Goal: Use online tool/utility

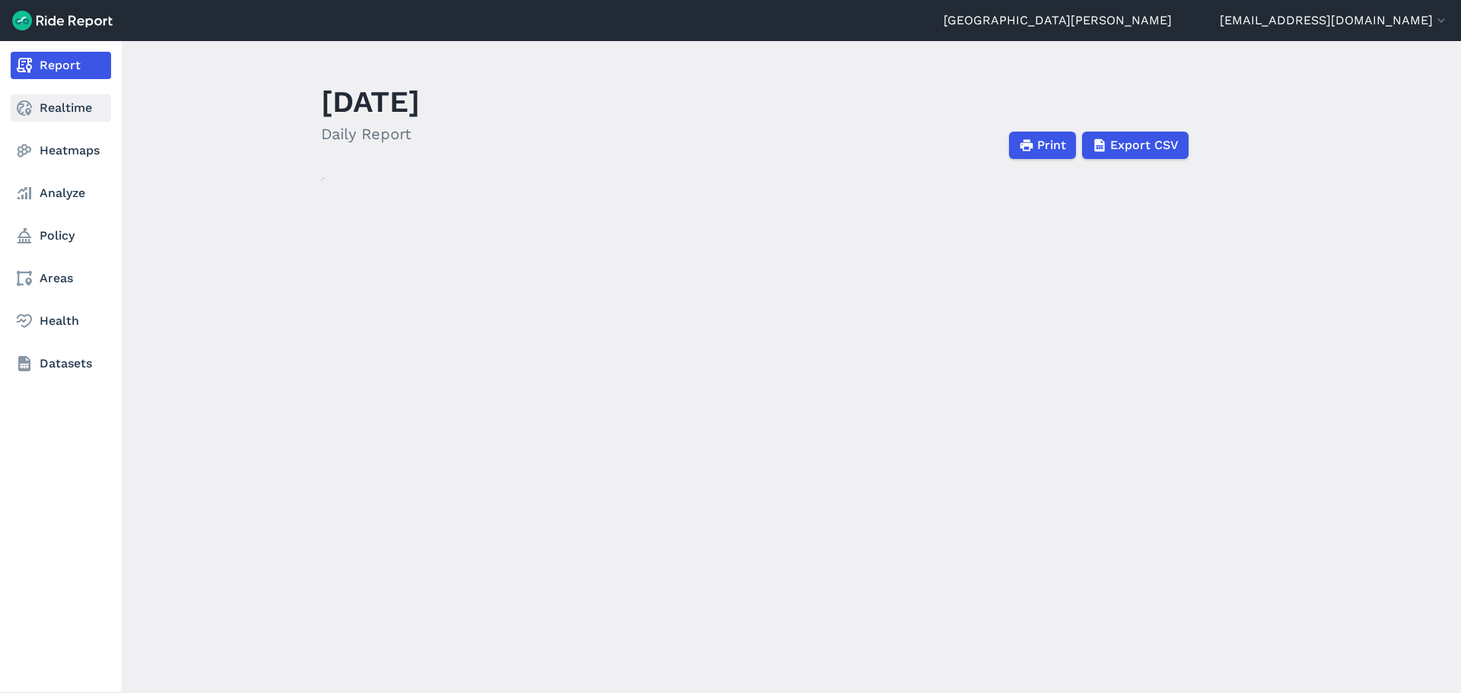
click at [74, 112] on link "Realtime" at bounding box center [61, 107] width 100 height 27
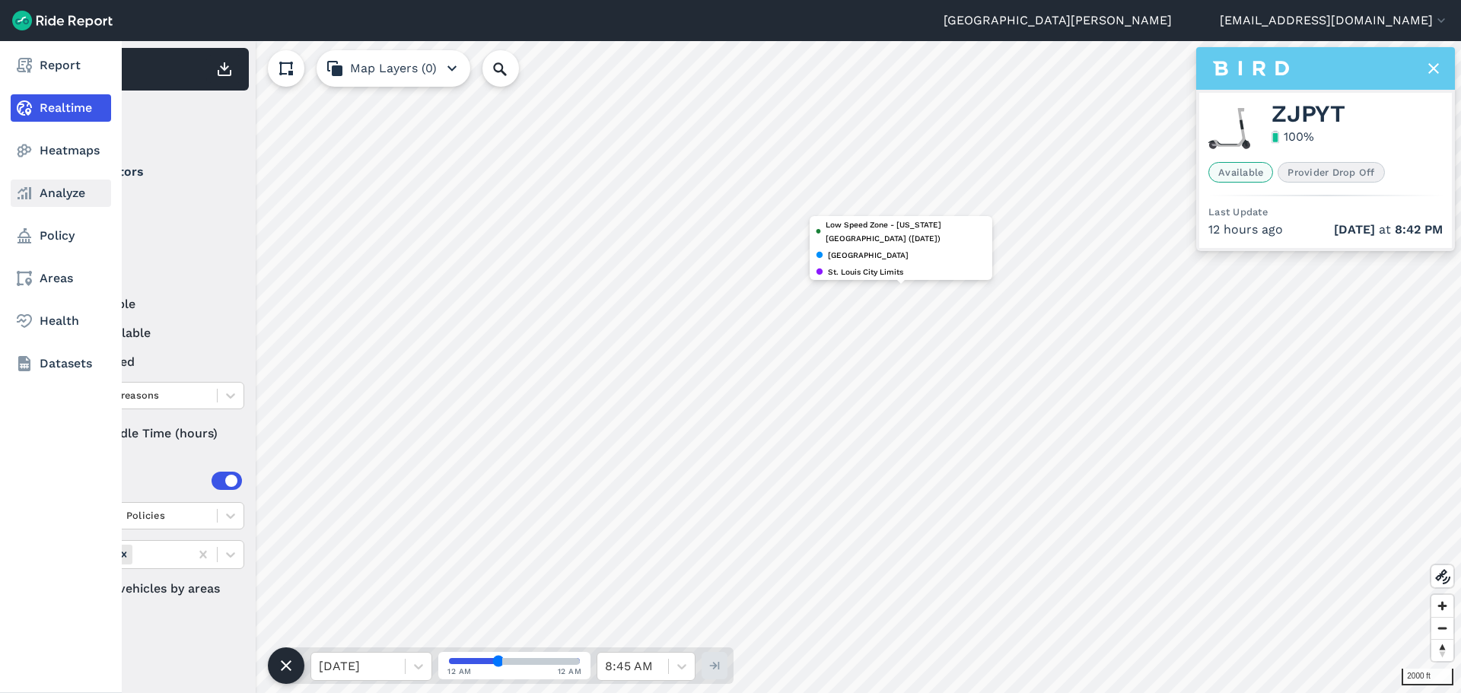
click at [61, 190] on link "Analyze" at bounding box center [61, 193] width 100 height 27
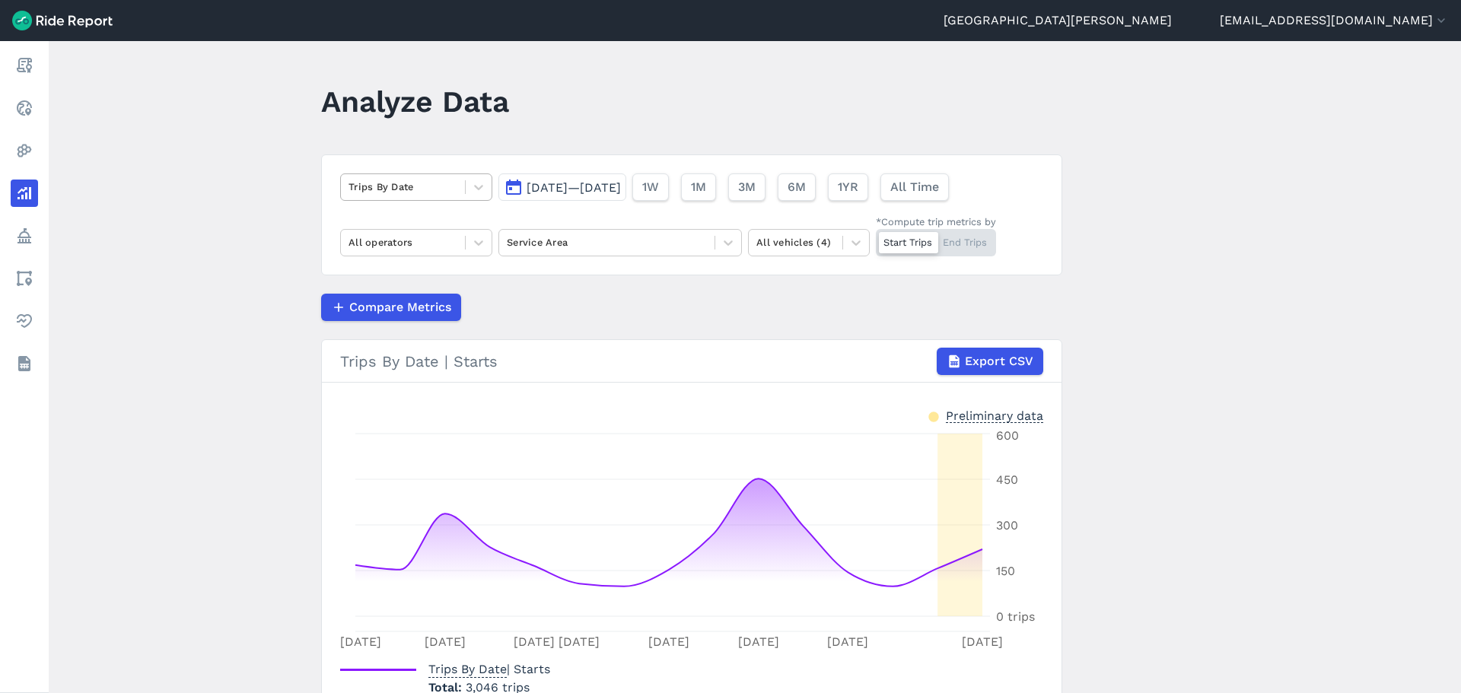
click at [438, 190] on div at bounding box center [403, 187] width 109 height 18
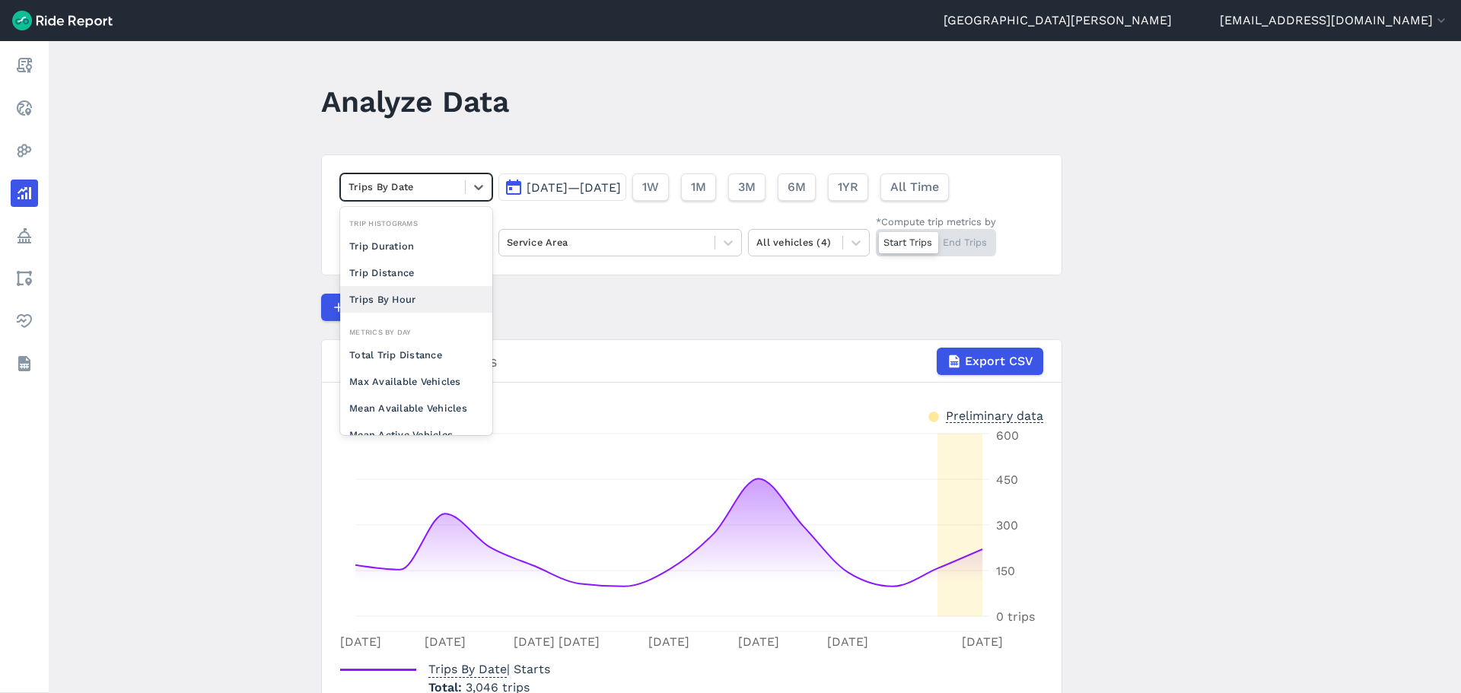
click at [388, 295] on div "Trips By Hour" at bounding box center [416, 299] width 152 height 27
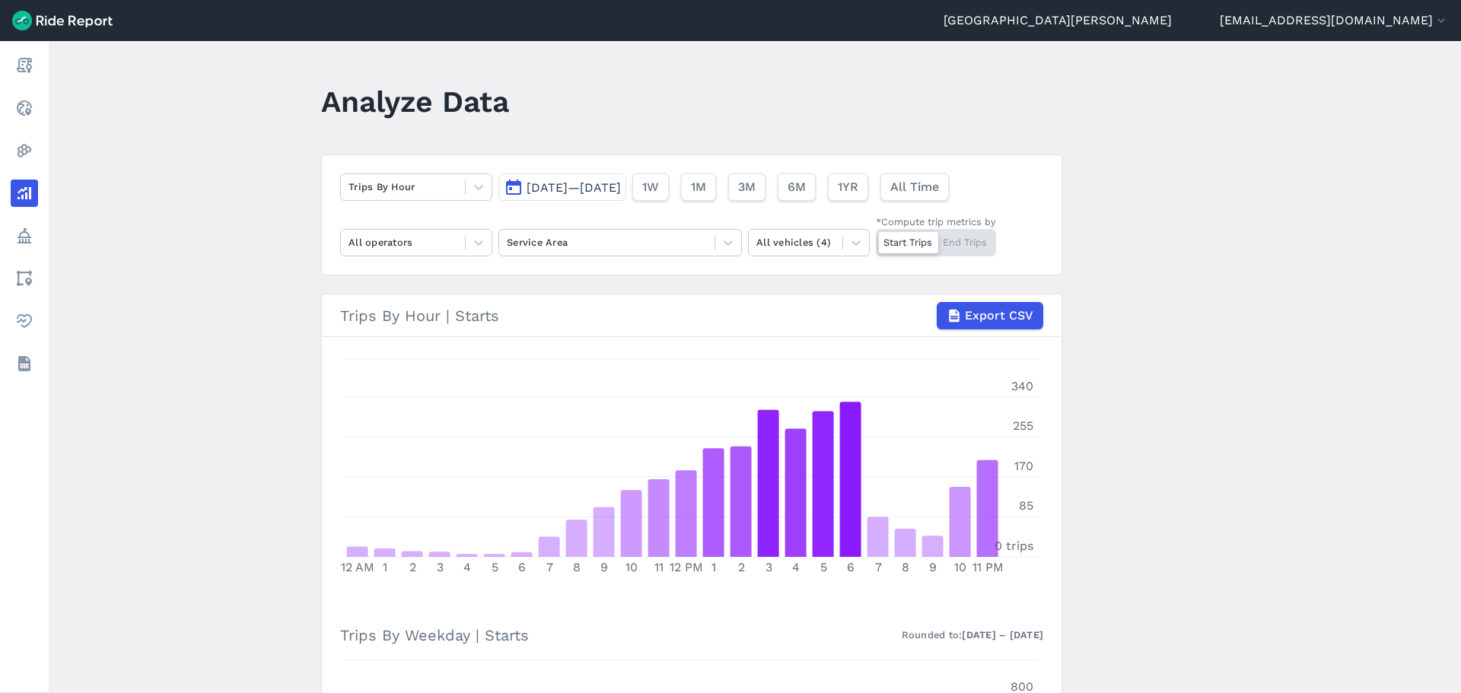
click at [613, 177] on button "[DATE]—[DATE]" at bounding box center [562, 187] width 128 height 27
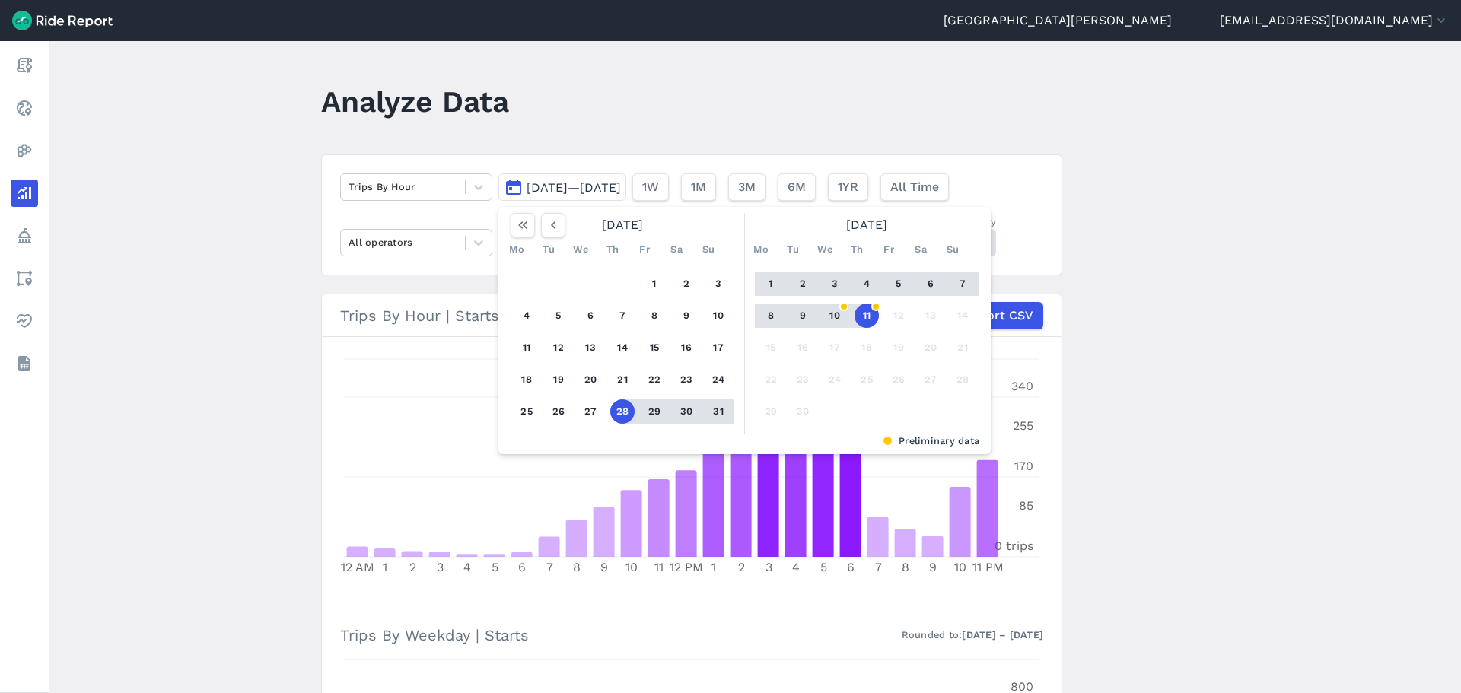
click at [928, 283] on button "6" at bounding box center [931, 284] width 24 height 24
click at [858, 321] on button "11" at bounding box center [867, 316] width 24 height 24
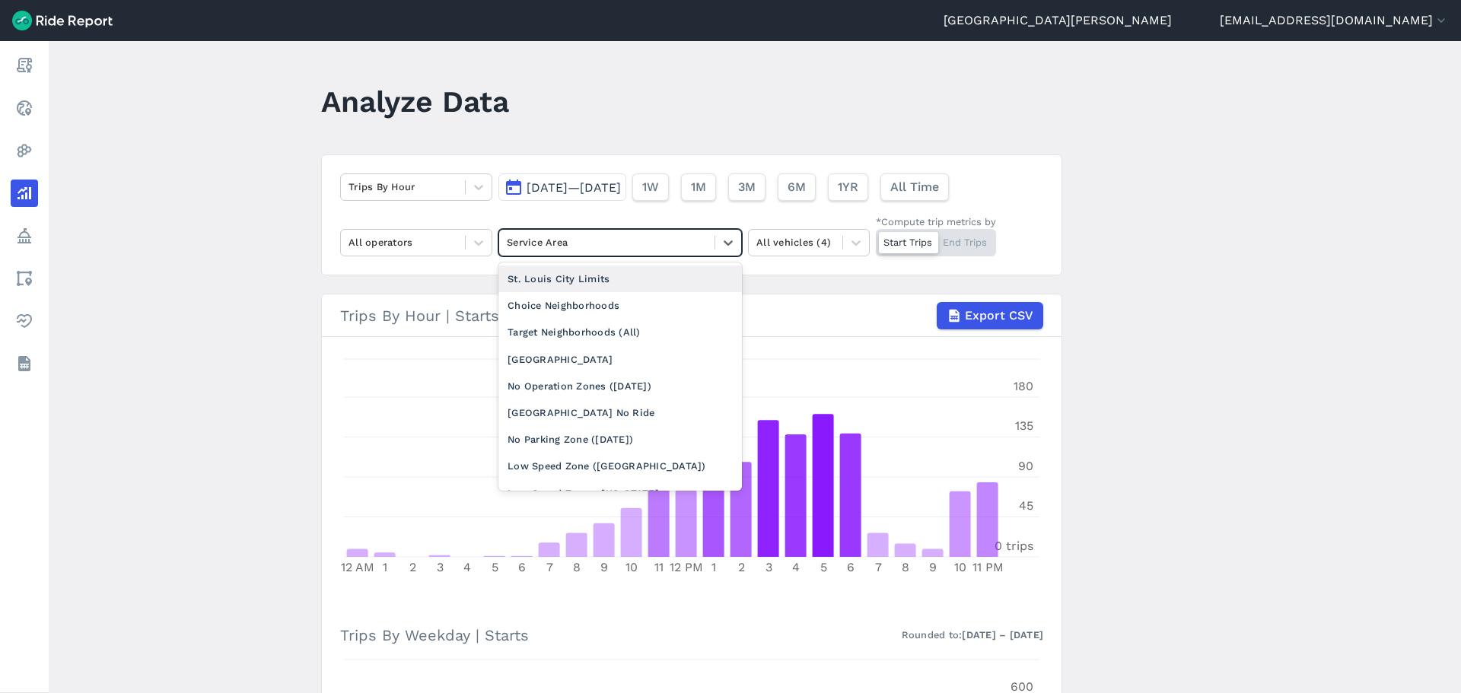
click at [536, 239] on div at bounding box center [607, 243] width 200 height 18
click at [562, 354] on div "[GEOGRAPHIC_DATA]" at bounding box center [620, 359] width 244 height 27
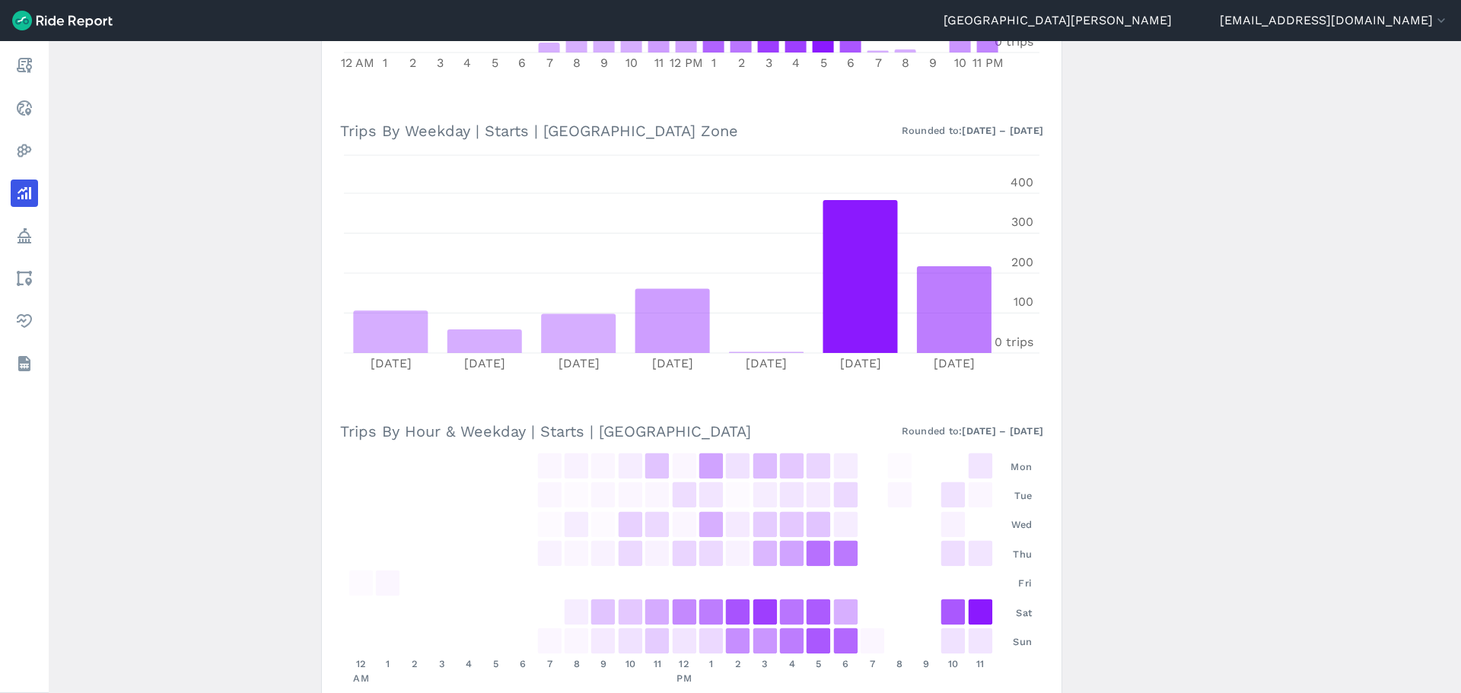
scroll to position [571, 0]
